Goal: Information Seeking & Learning: Understand process/instructions

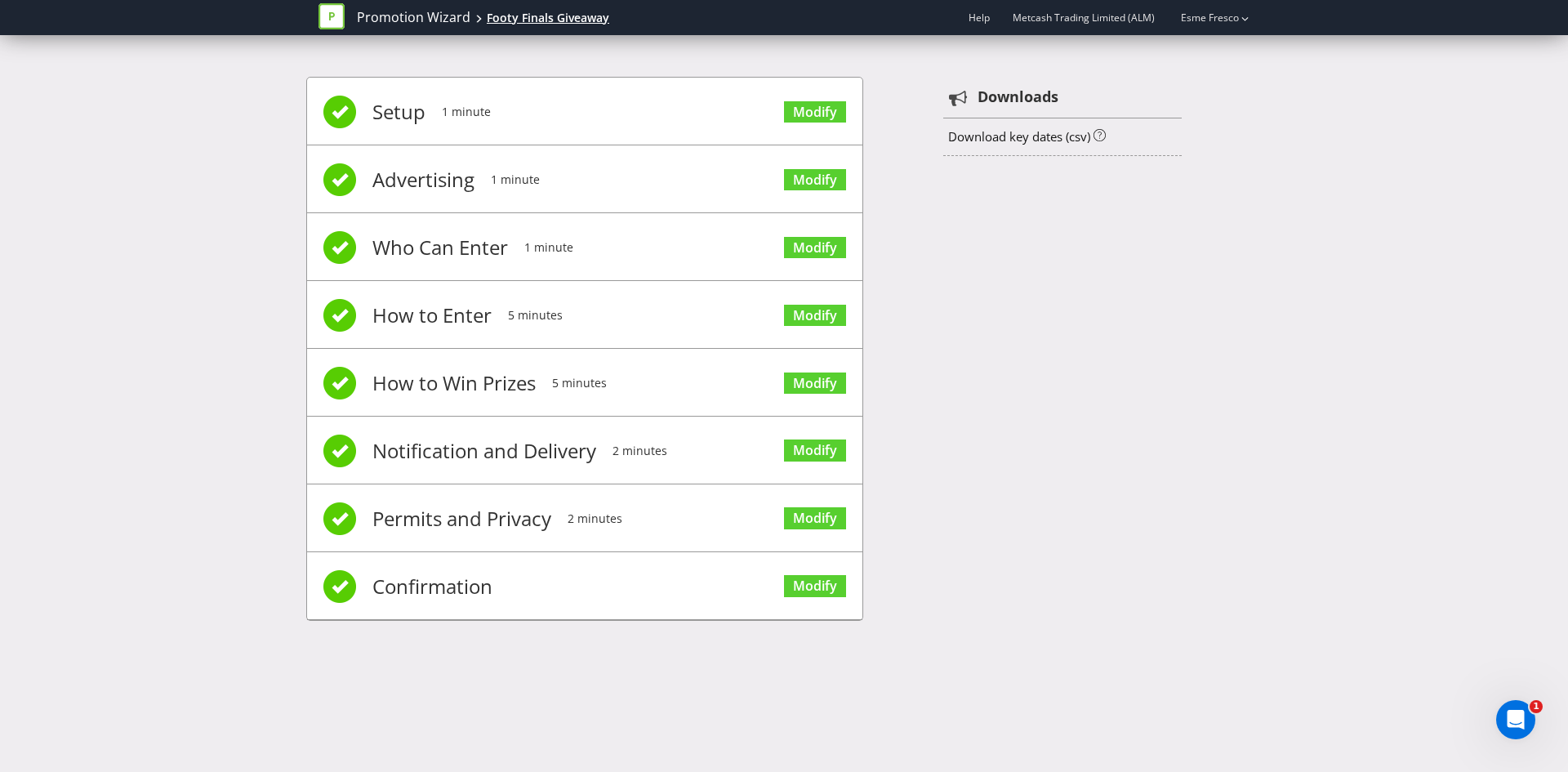
click at [531, 12] on div "Footy Finals Giveaway" at bounding box center [548, 17] width 123 height 17
click at [798, 239] on link "Modify" at bounding box center [815, 247] width 62 height 22
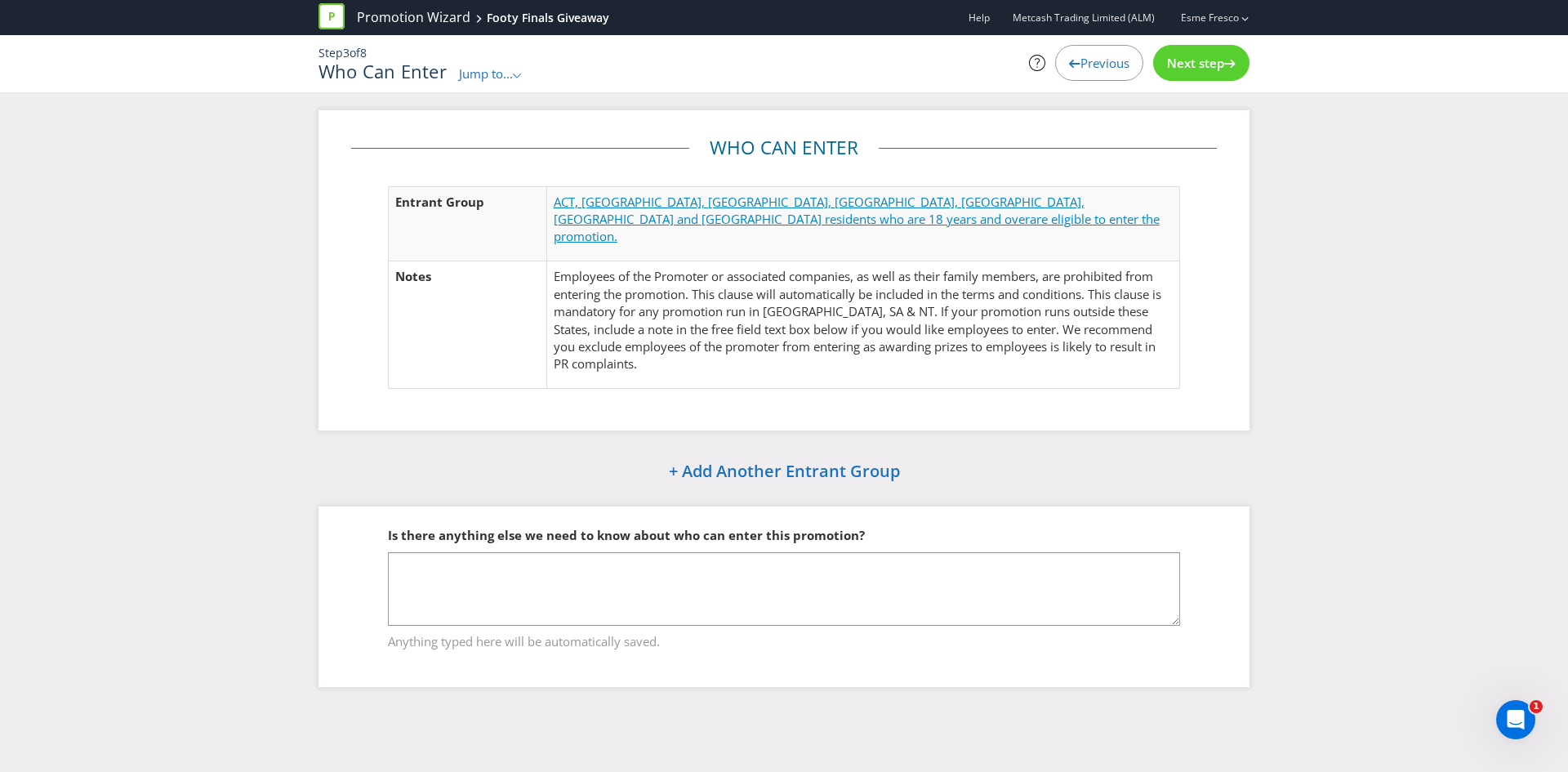
click at [656, 199] on span "ACT, [GEOGRAPHIC_DATA], [GEOGRAPHIC_DATA], [GEOGRAPHIC_DATA], [GEOGRAPHIC_DATA]…" at bounding box center [819, 210] width 531 height 33
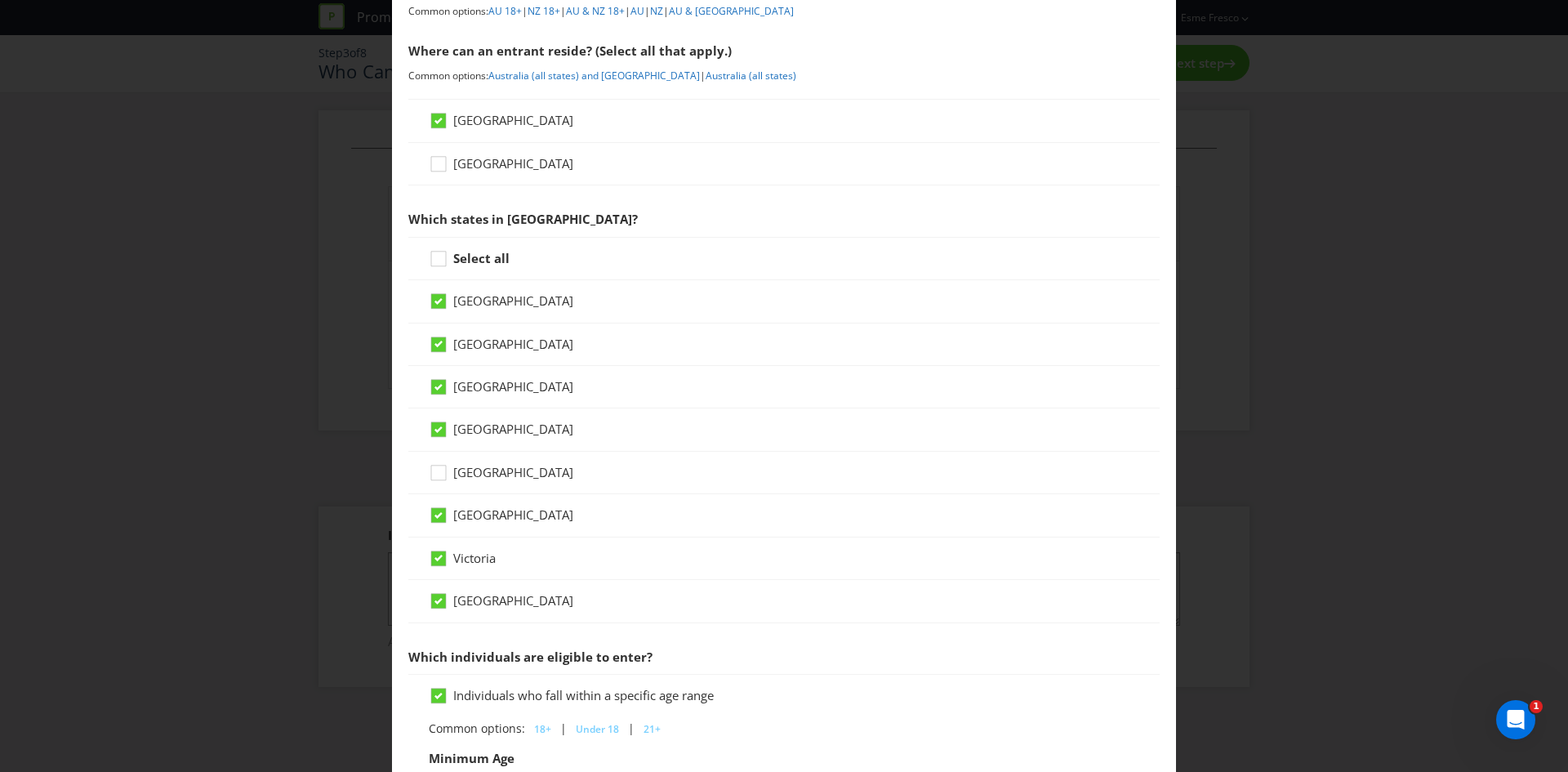
scroll to position [326, 0]
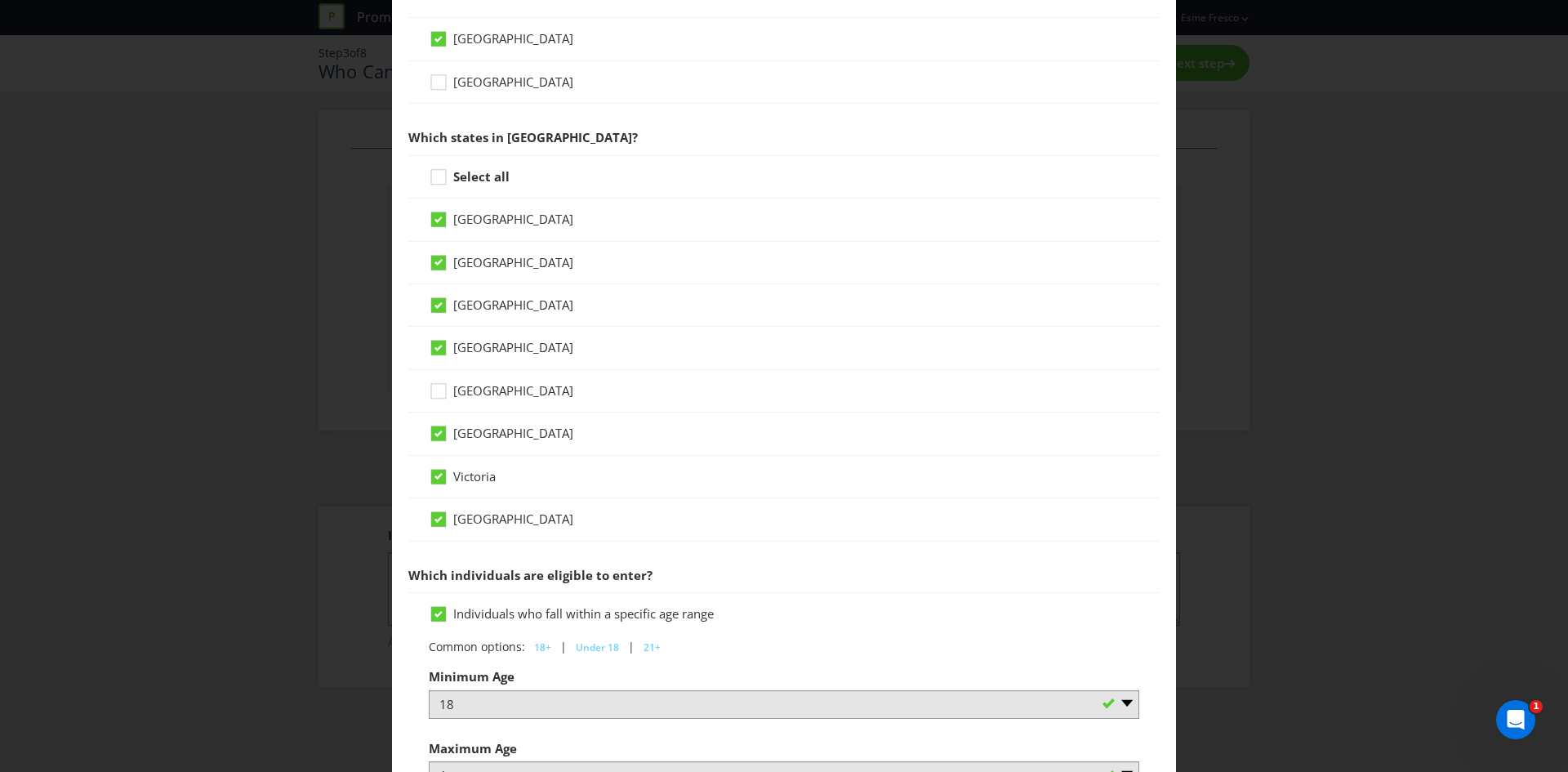
click at [1253, 83] on div "Entrant Groups What type of entrant can enter this promotion? Individual person…" at bounding box center [784, 386] width 1568 height 772
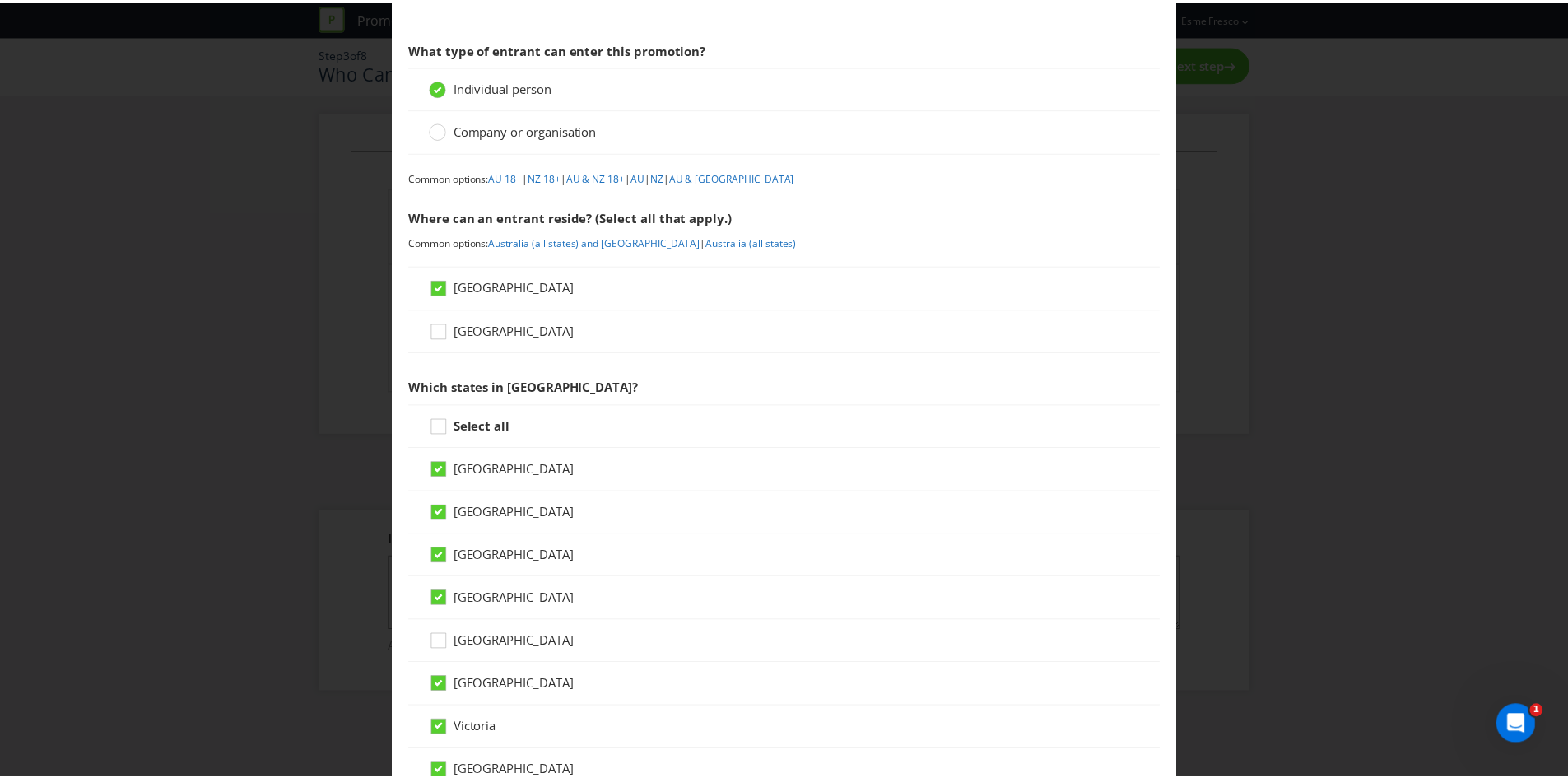
scroll to position [0, 0]
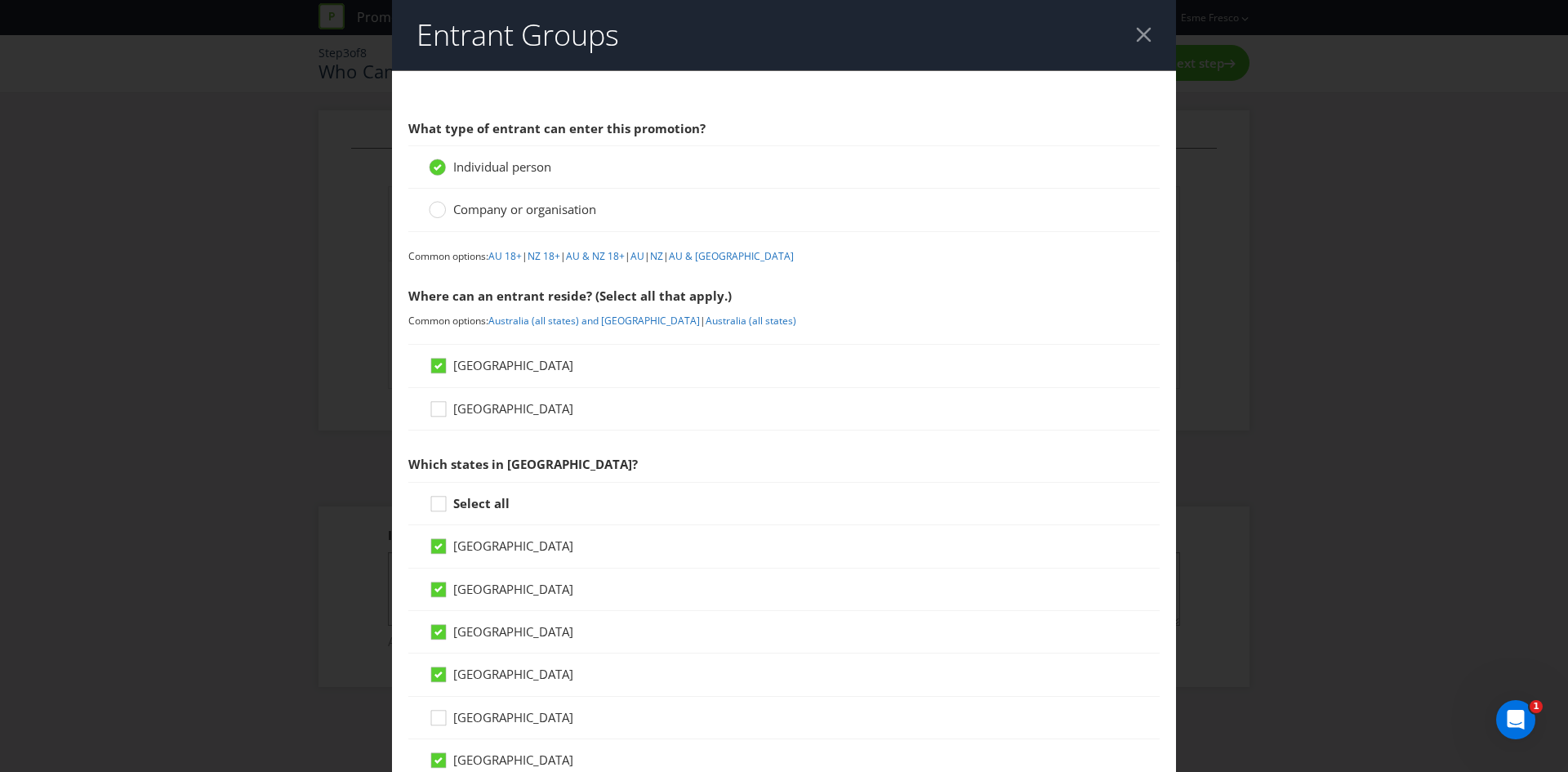
click at [1142, 43] on div at bounding box center [1144, 35] width 16 height 16
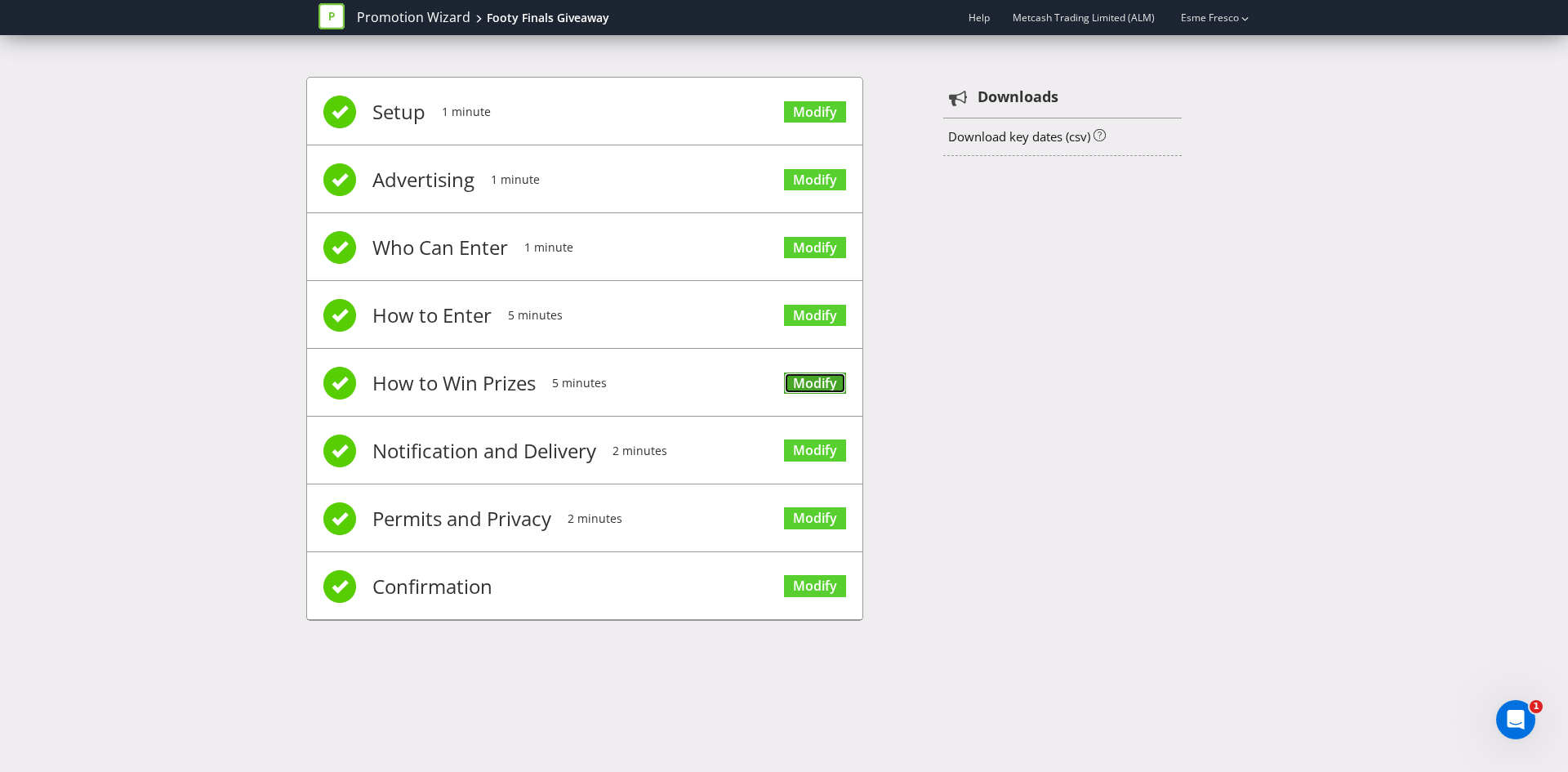
click at [799, 379] on link "Modify" at bounding box center [815, 383] width 62 height 22
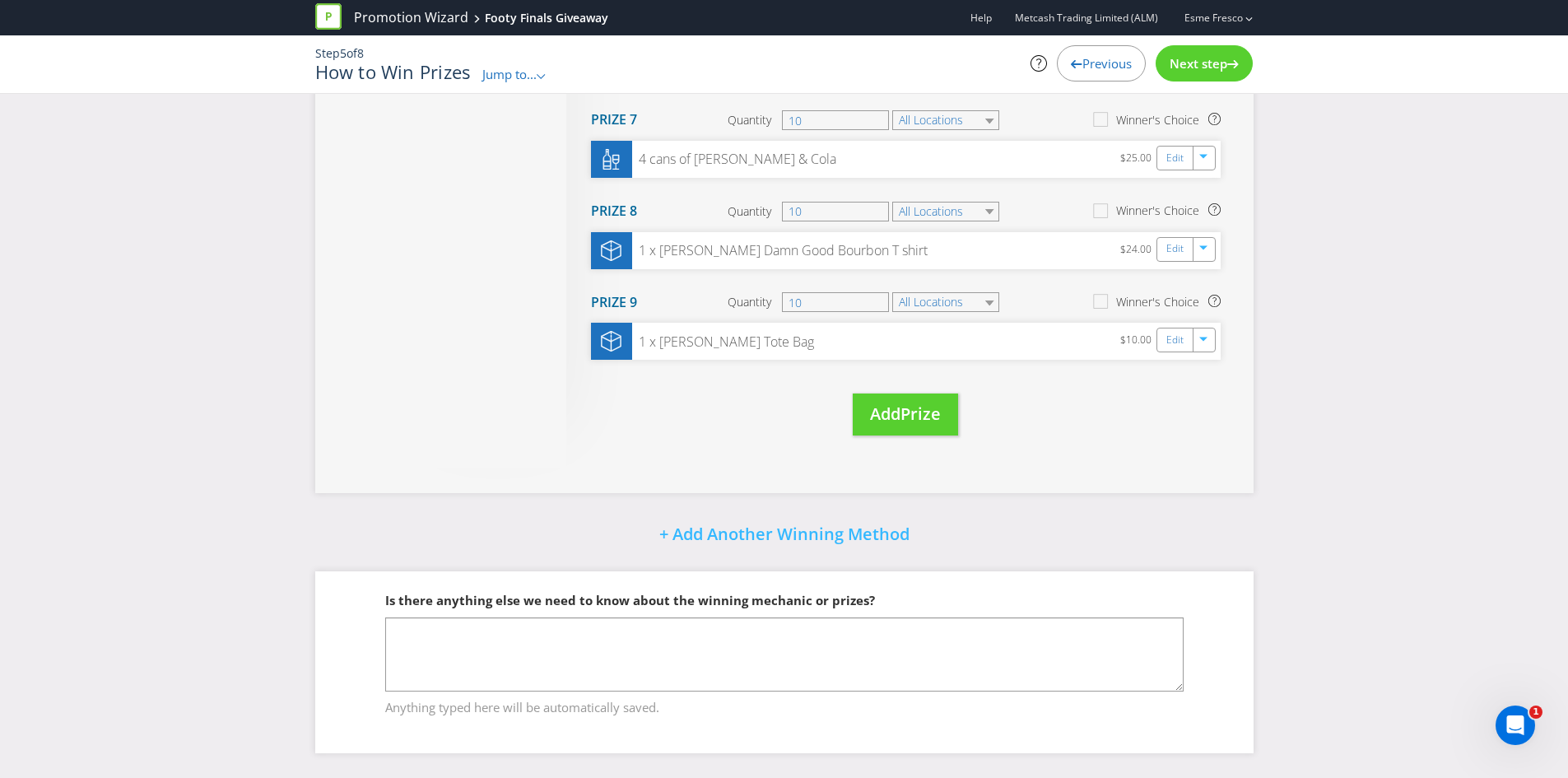
scroll to position [91, 0]
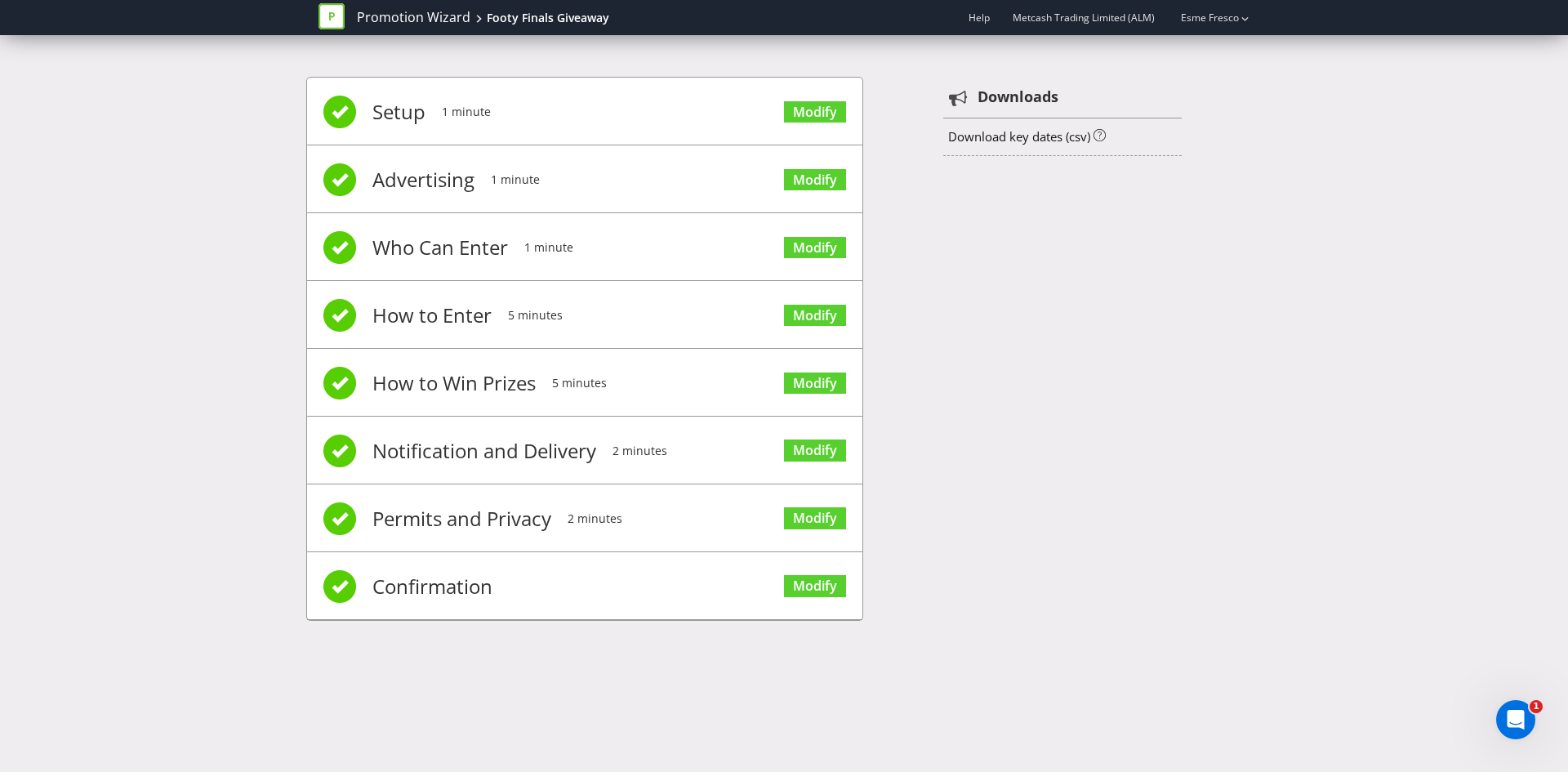
drag, startPoint x: 695, startPoint y: 311, endPoint x: 721, endPoint y: 303, distance: 27.2
click at [695, 311] on li "How to Enter 5 minutes Modify" at bounding box center [585, 315] width 555 height 68
click at [806, 298] on span "Modify" at bounding box center [815, 313] width 62 height 65
click at [818, 312] on link "Modify" at bounding box center [815, 315] width 62 height 22
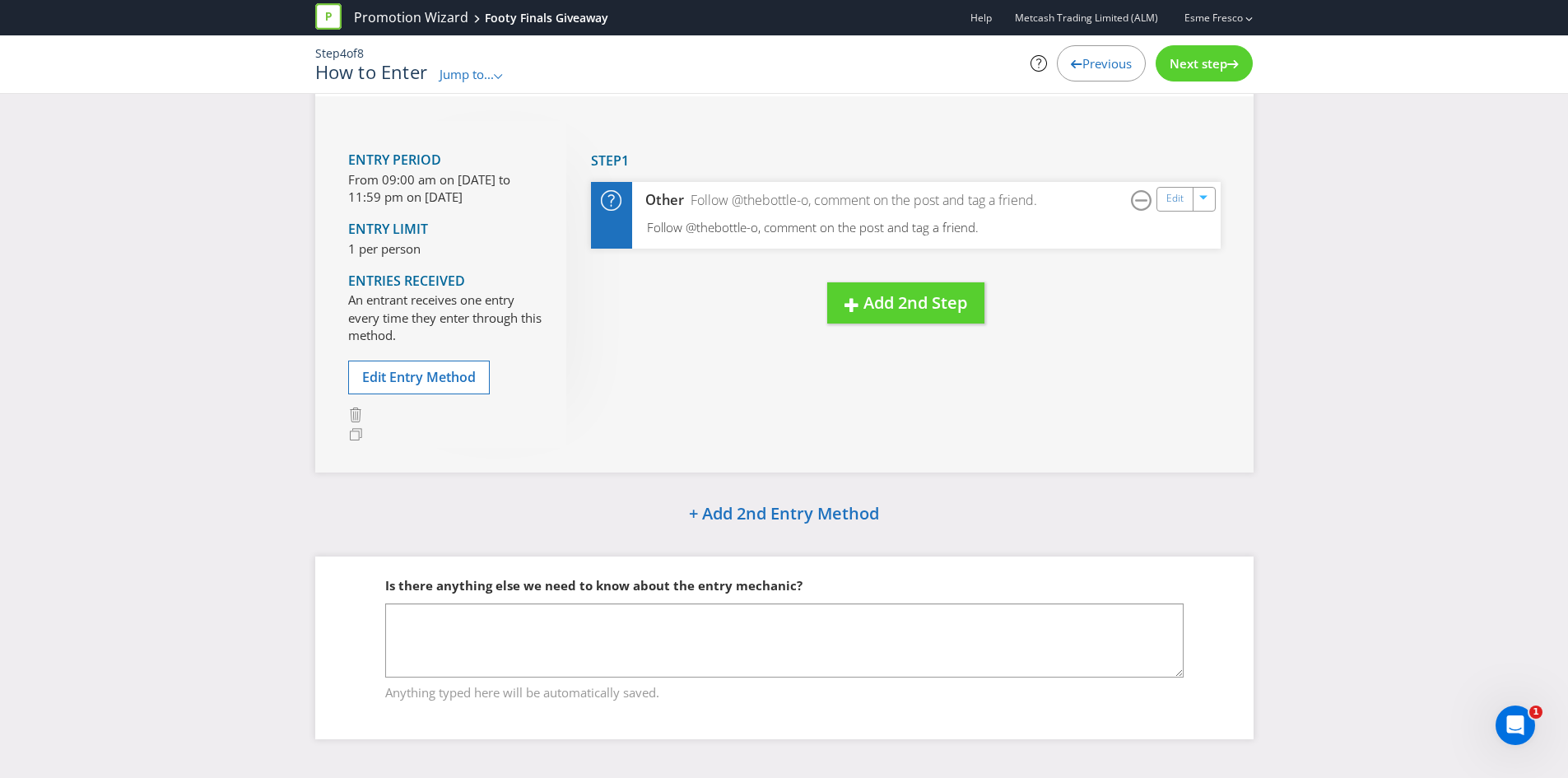
scroll to position [87, 0]
